Goal: Find specific page/section: Find specific page/section

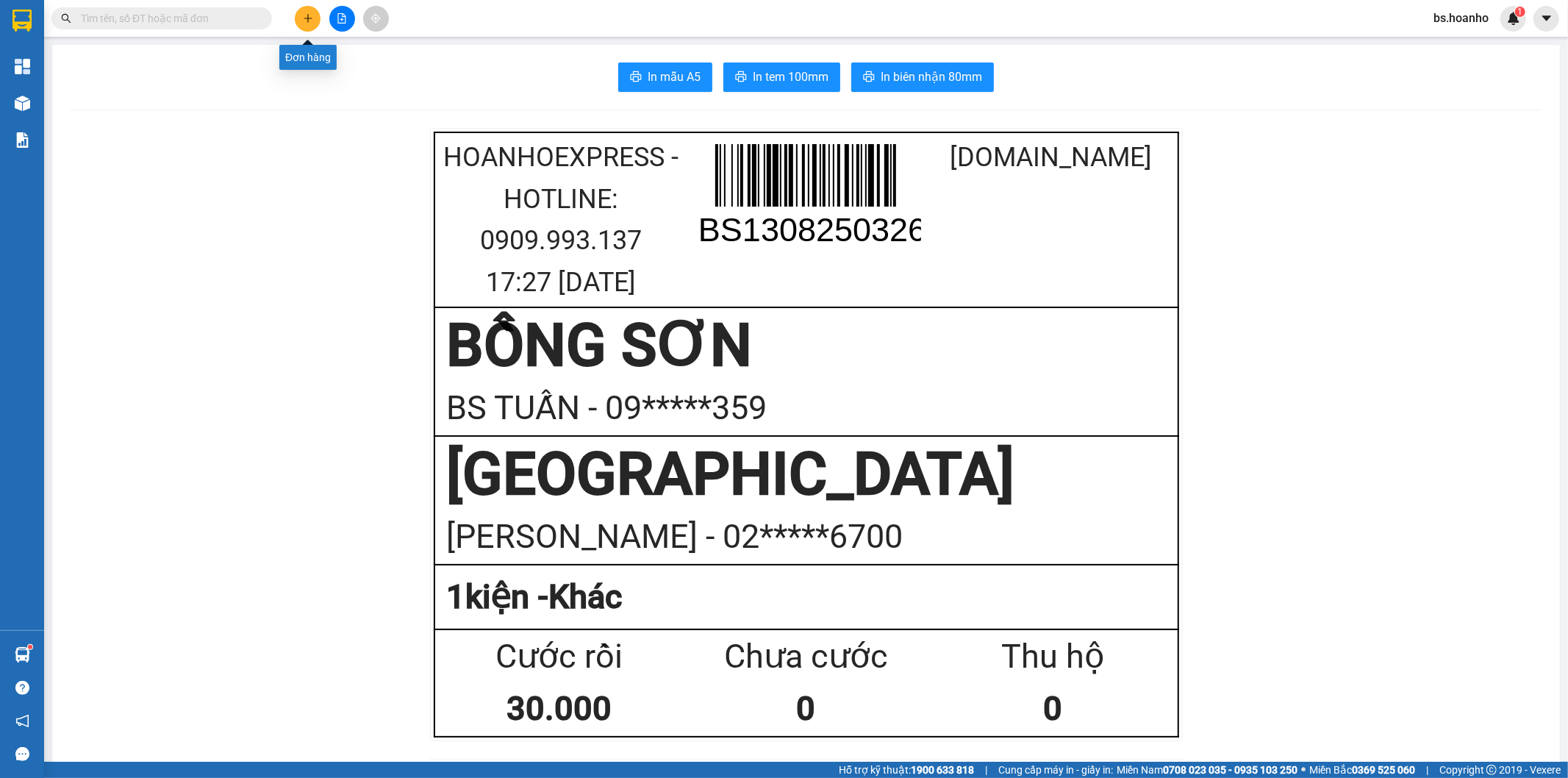
click at [303, 6] on button at bounding box center [307, 19] width 26 height 26
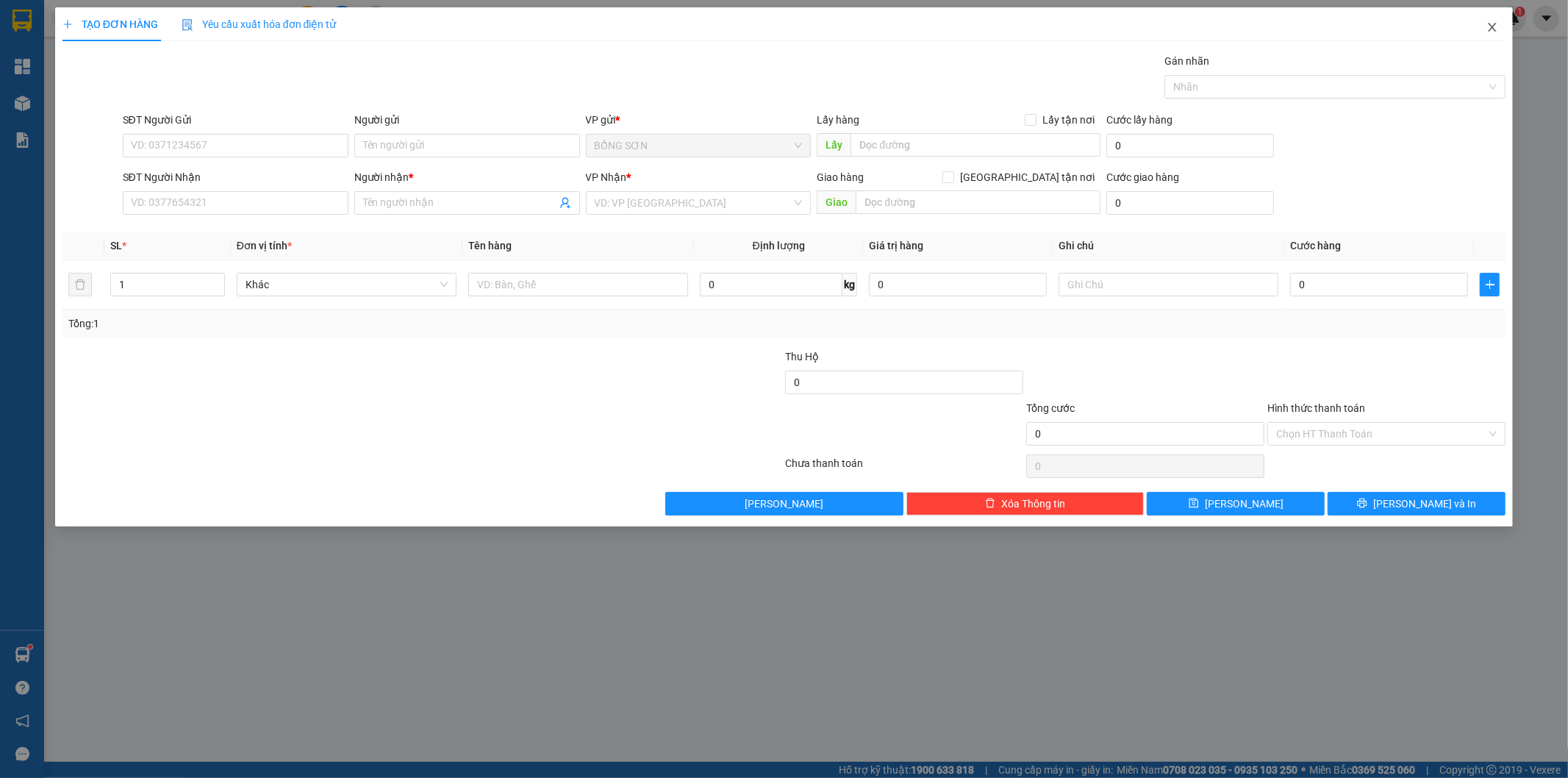
click at [1490, 28] on icon "close" at bounding box center [1492, 27] width 12 height 12
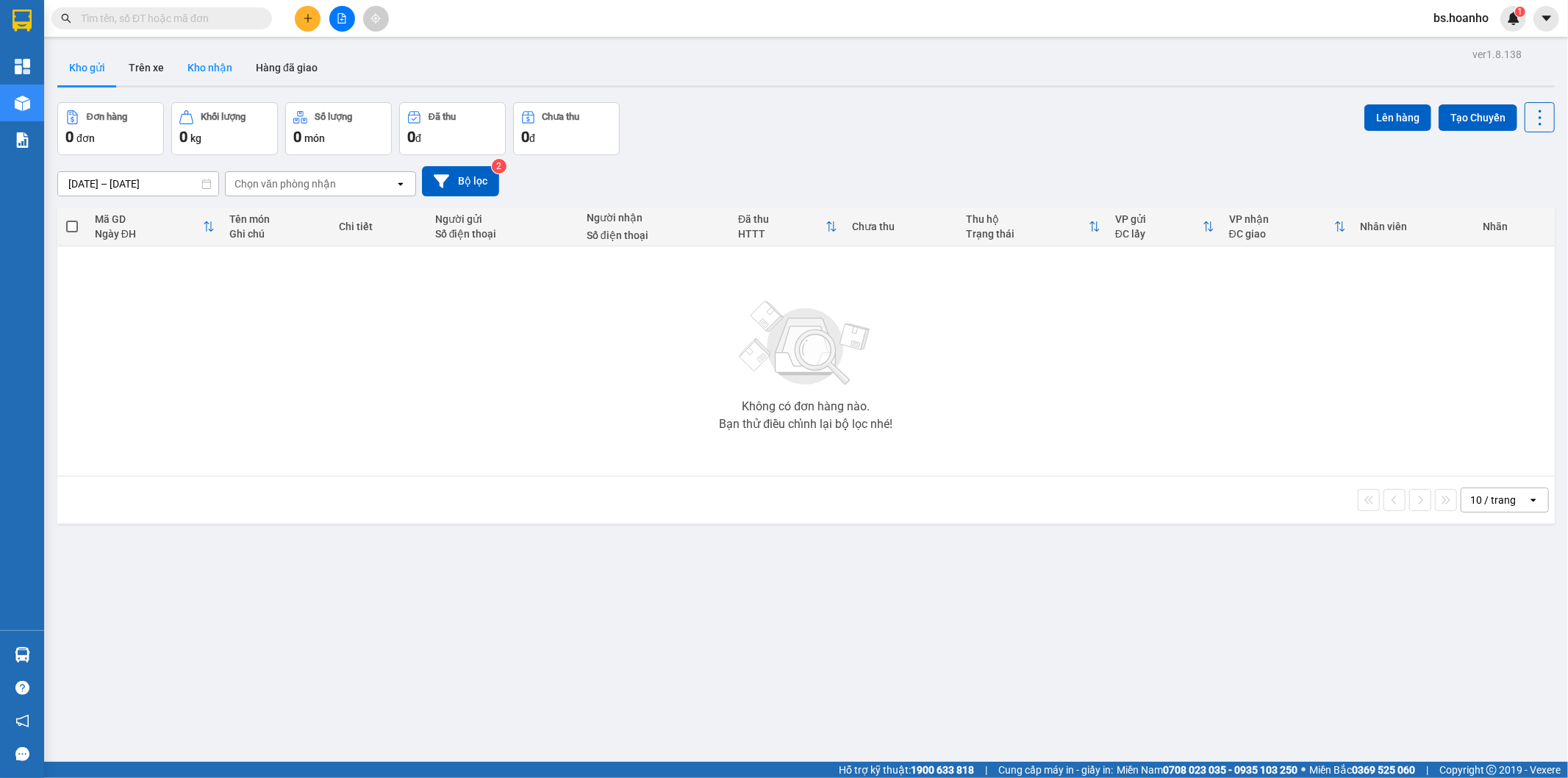
click at [202, 67] on button "Kho nhận" at bounding box center [209, 67] width 68 height 35
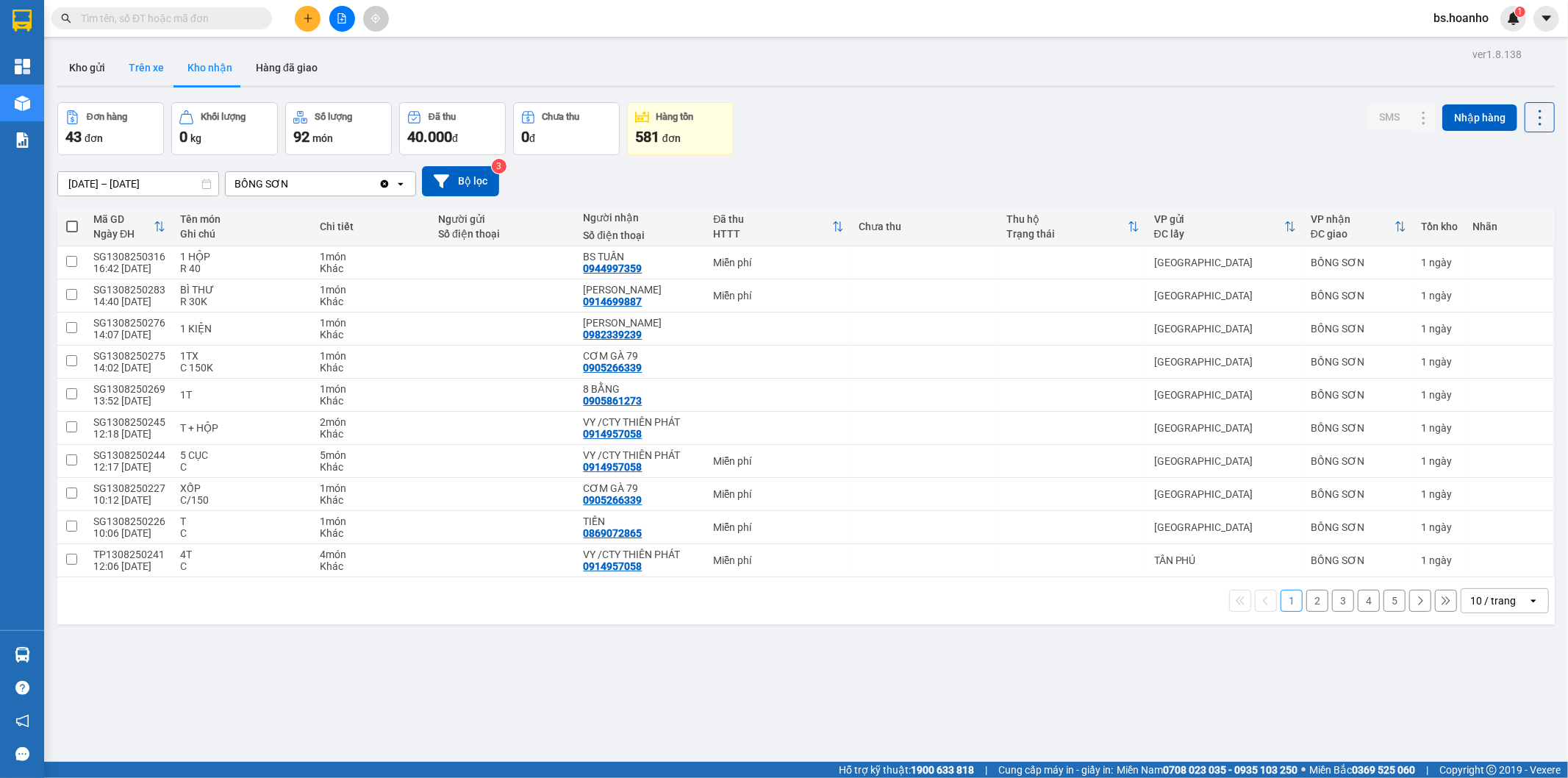
click at [140, 67] on button "Trên xe" at bounding box center [146, 67] width 58 height 35
